Goal: Complete application form: Complete application form

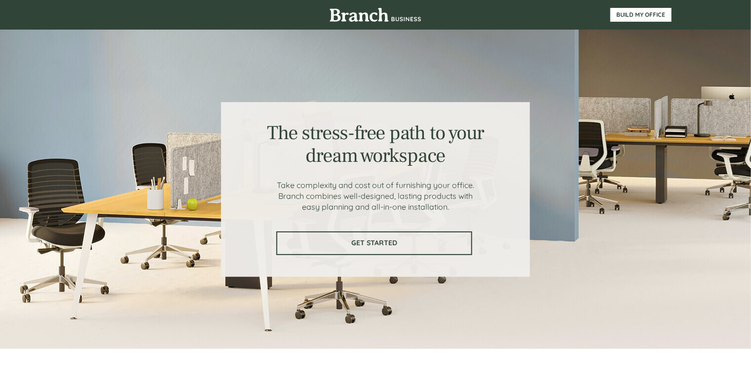
click at [341, 249] on link "GET STARTED" at bounding box center [374, 243] width 196 height 24
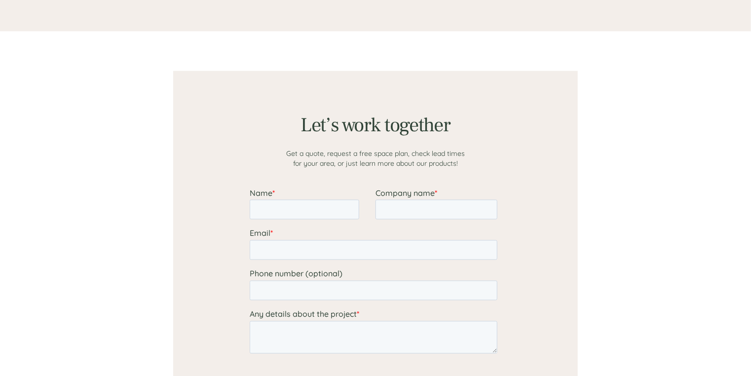
scroll to position [766, 0]
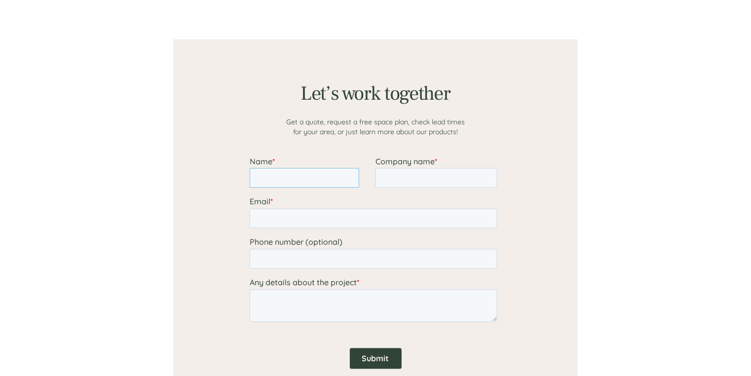
click at [329, 184] on input "Name *" at bounding box center [304, 178] width 110 height 20
type input "[PERSON_NAME]"
type input "Gourmet Trading Company"
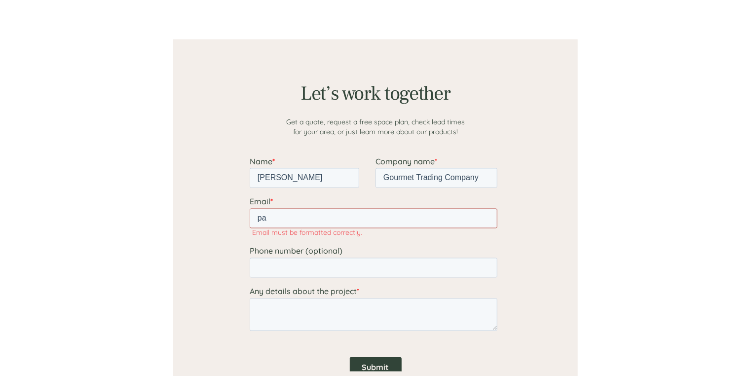
type input "[PERSON_NAME][EMAIL_ADDRESS][DOMAIN_NAME]"
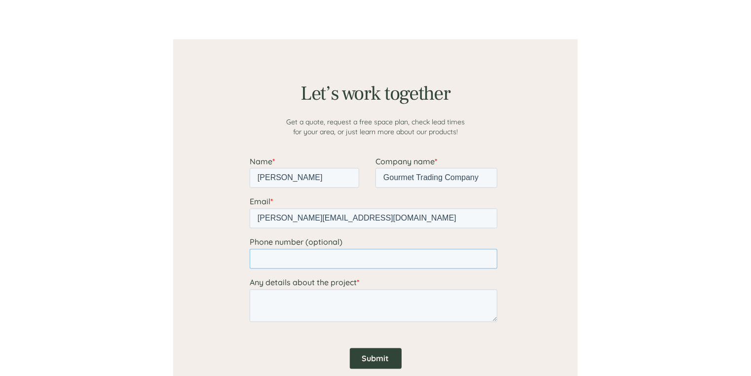
click at [293, 258] on input "Phone number (optional)" at bounding box center [373, 259] width 248 height 20
type input "[PHONE_NUMBER]"
type textarea "l"
